Goal: Find specific page/section: Find specific page/section

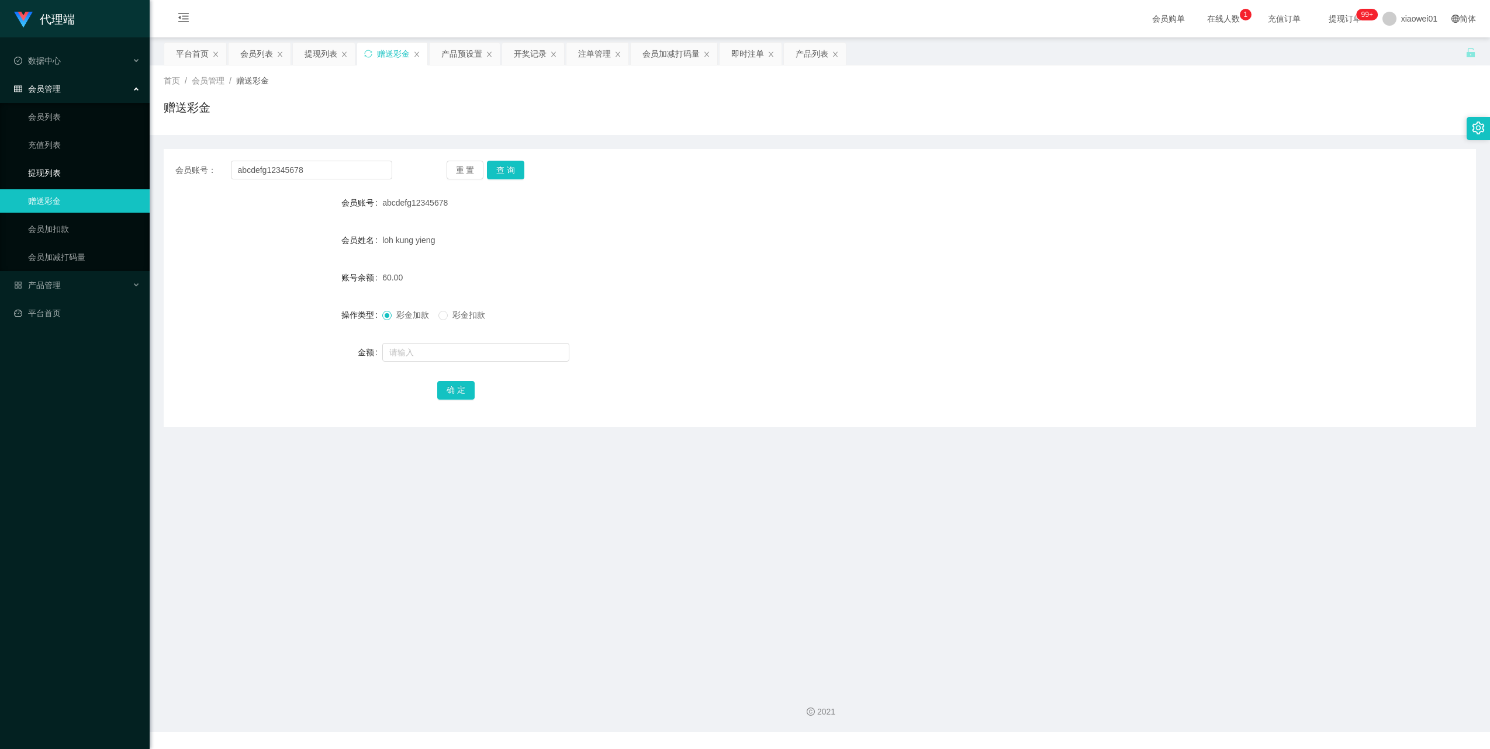
click at [58, 176] on link "提现列表" at bounding box center [84, 172] width 112 height 23
